Goal: Task Accomplishment & Management: Use online tool/utility

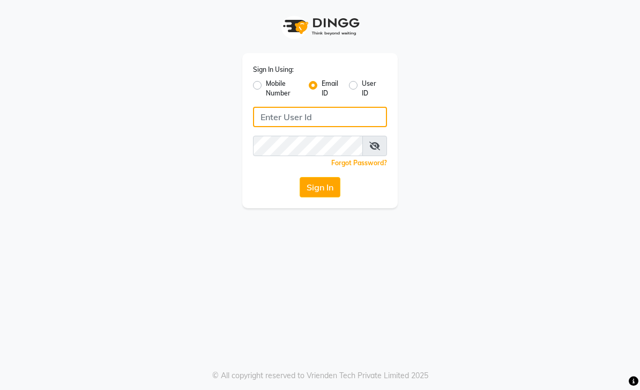
click at [327, 113] on input "Username" at bounding box center [320, 117] width 134 height 20
type input "[EMAIL_ADDRESS][DOMAIN_NAME]"
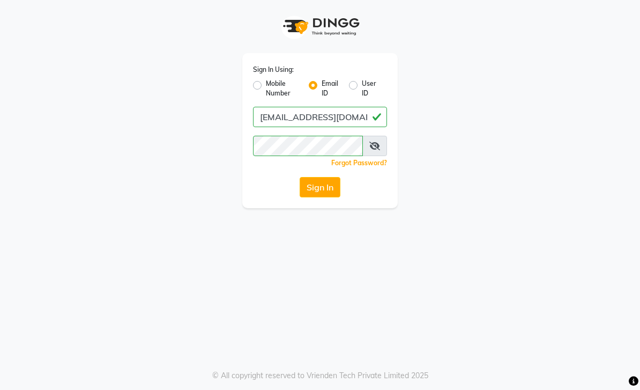
click at [332, 192] on button "Sign In" at bounding box center [320, 187] width 41 height 20
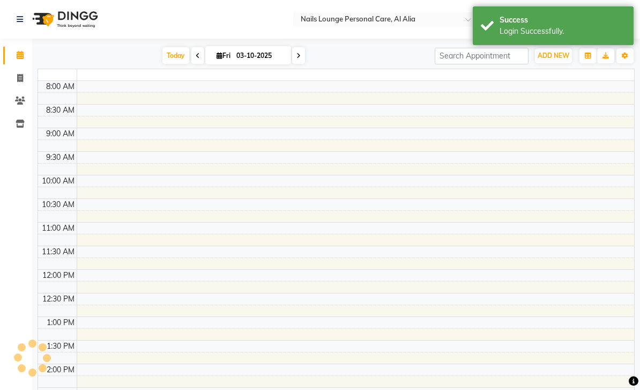
select select "en"
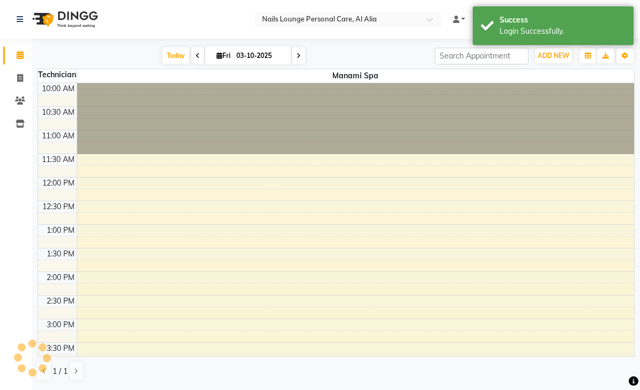
scroll to position [367, 0]
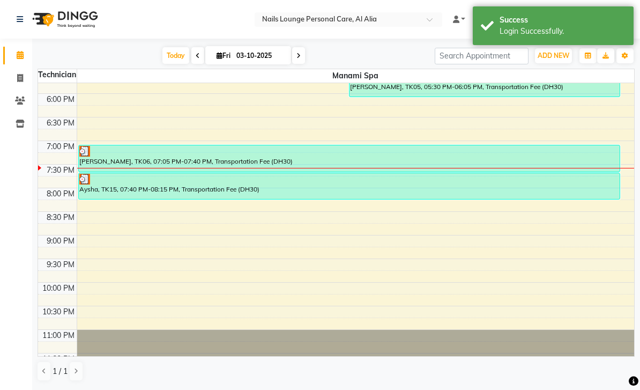
click at [17, 84] on link "Invoice" at bounding box center [16, 79] width 26 height 18
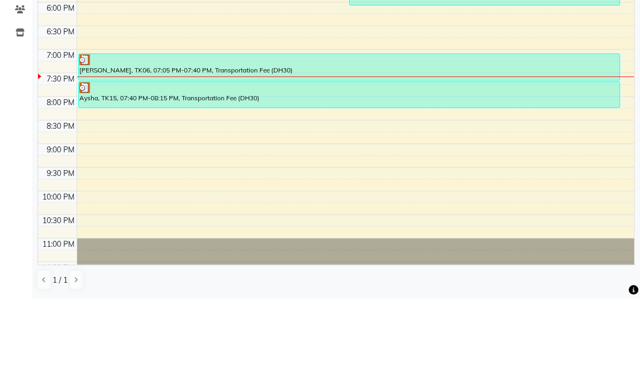
select select "6884"
select select "service"
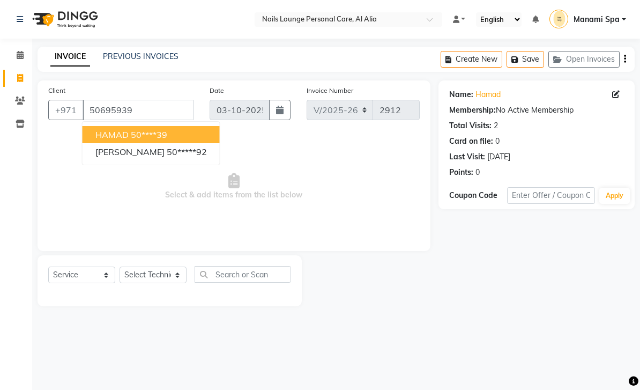
click at [167, 158] on button "Ahmad 50*****92" at bounding box center [151, 151] width 137 height 17
type input "50*****92"
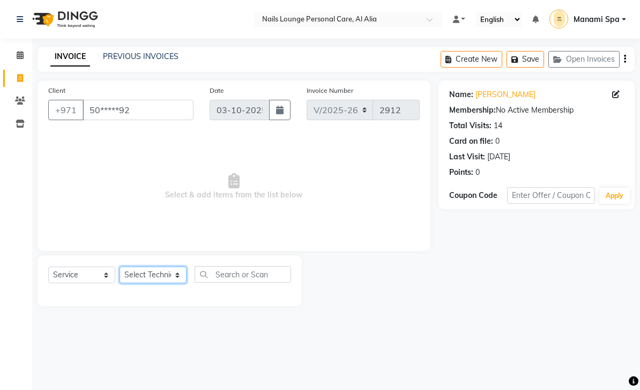
click at [183, 273] on select "Select Technician [PERSON_NAME] [PERSON_NAME] [PERSON_NAME] [PERSON_NAME] Manam…" at bounding box center [153, 274] width 67 height 17
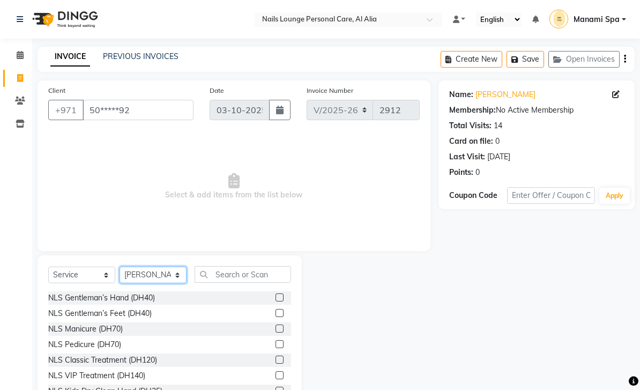
click at [185, 274] on select "Select Technician [PERSON_NAME] [PERSON_NAME] [PERSON_NAME] [PERSON_NAME] Manam…" at bounding box center [153, 274] width 67 height 17
select select "53951"
click at [149, 300] on div "NLS Gentleman’s Hand (DH40)" at bounding box center [101, 297] width 107 height 11
checkbox input "false"
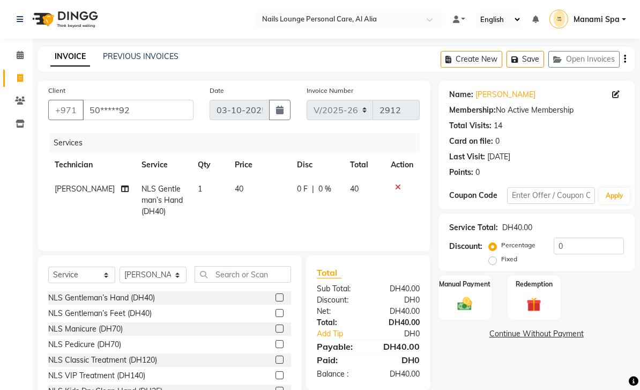
click at [464, 300] on img at bounding box center [465, 303] width 24 height 17
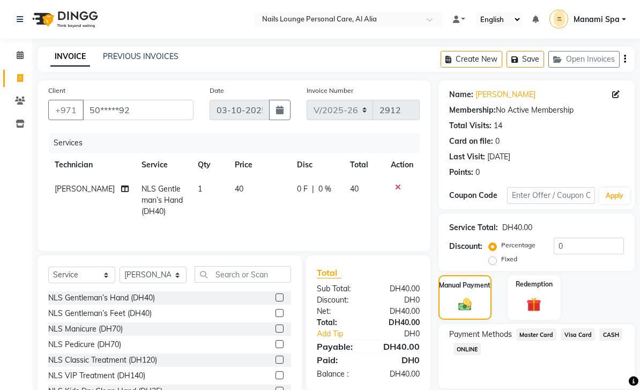
click at [576, 332] on span "Visa Card" at bounding box center [578, 334] width 34 height 12
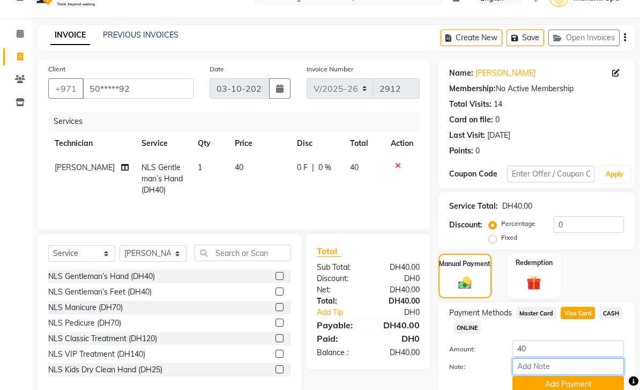
click at [570, 367] on input "Note:" at bounding box center [567, 367] width 111 height 17
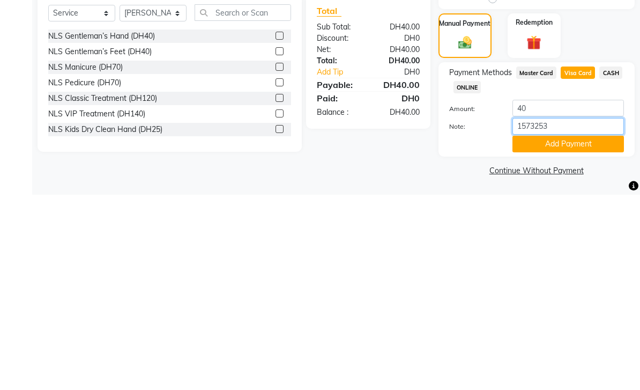
type input "15732536"
click at [561, 331] on button "Add Payment" at bounding box center [567, 339] width 111 height 17
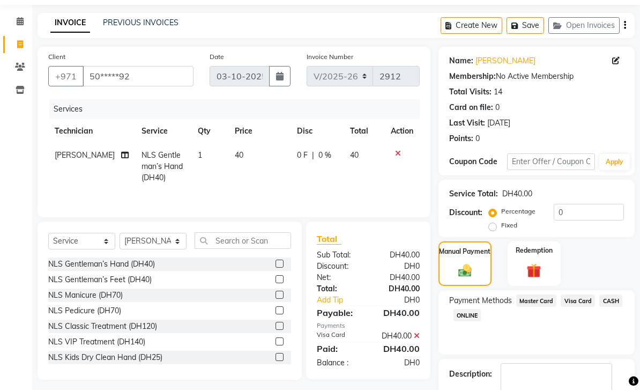
scroll to position [64, 0]
